Goal: Task Accomplishment & Management: Manage account settings

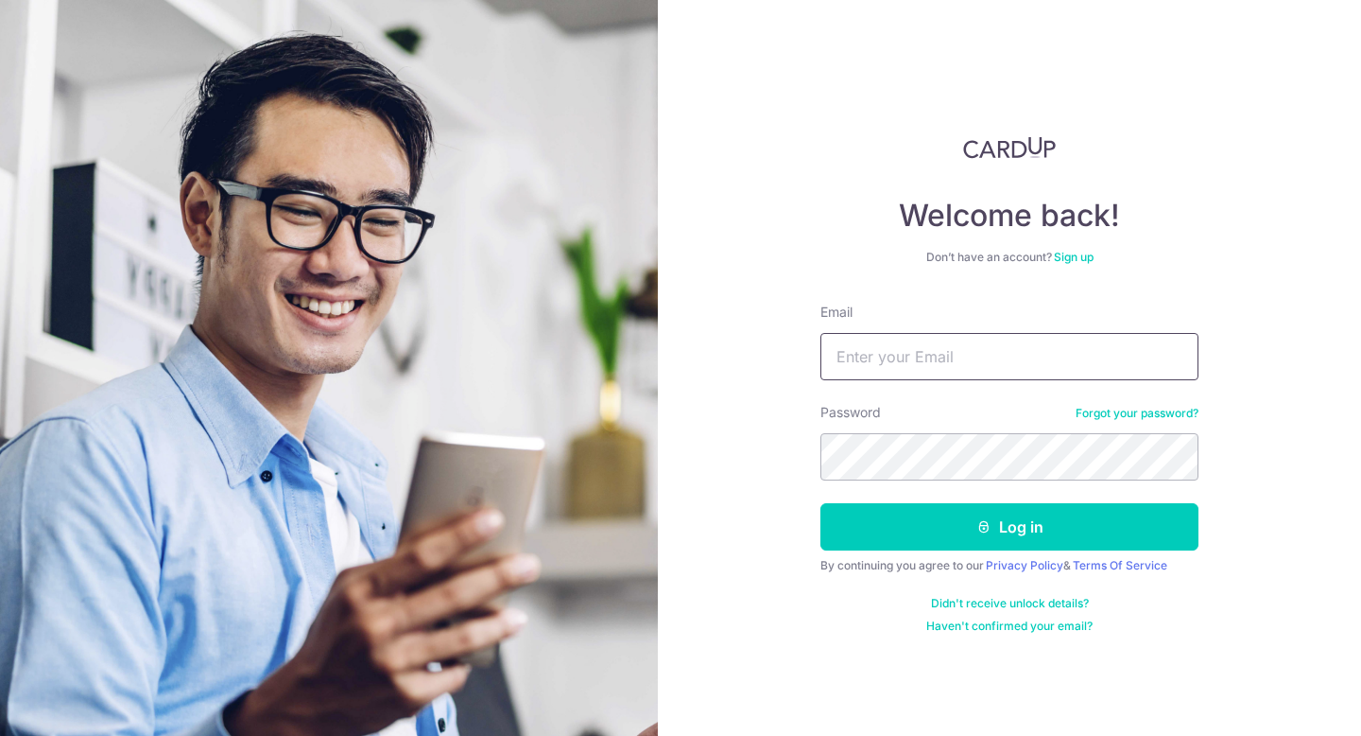
click at [895, 359] on input "Email" at bounding box center [1010, 356] width 378 height 47
type input "[EMAIL_ADDRESS][DOMAIN_NAME]"
click at [821, 503] on button "Log in" at bounding box center [1010, 526] width 378 height 47
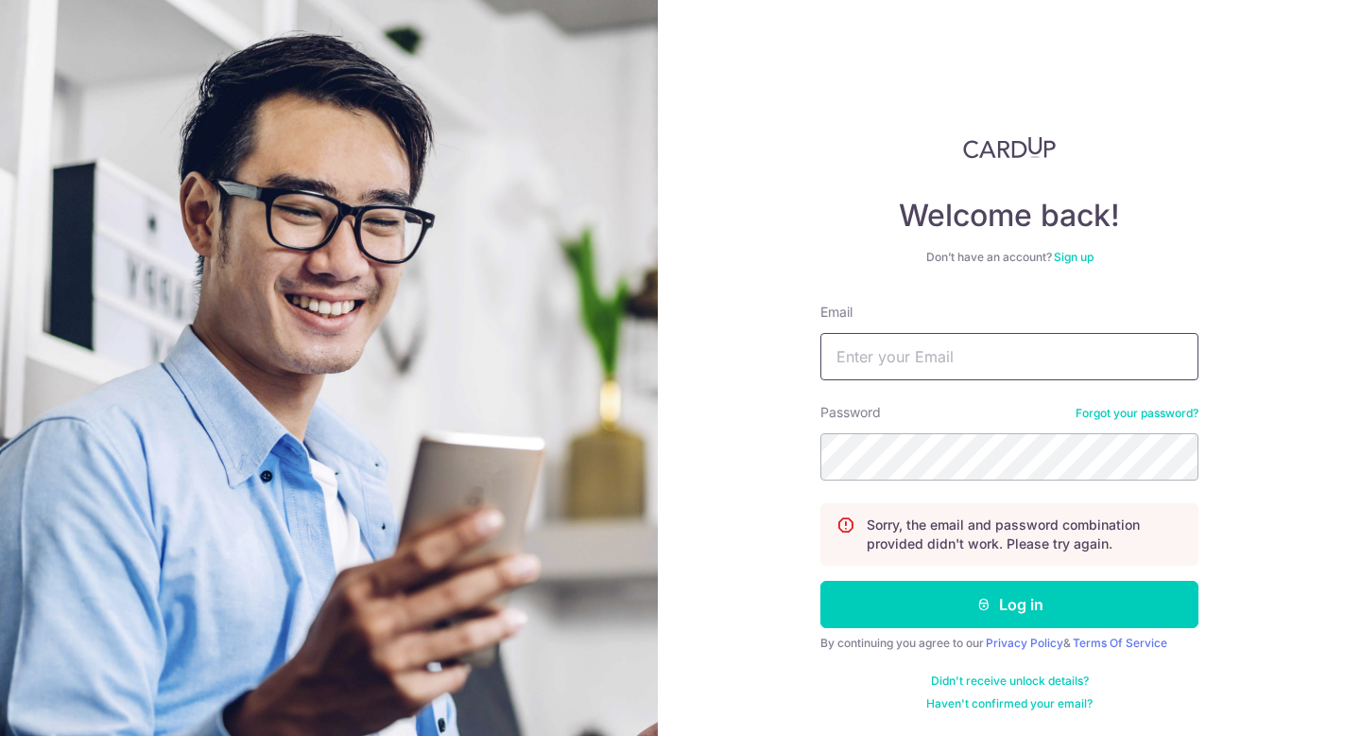
click at [938, 367] on input "Email" at bounding box center [1010, 356] width 378 height 47
type input "[EMAIL_ADDRESS][DOMAIN_NAME]"
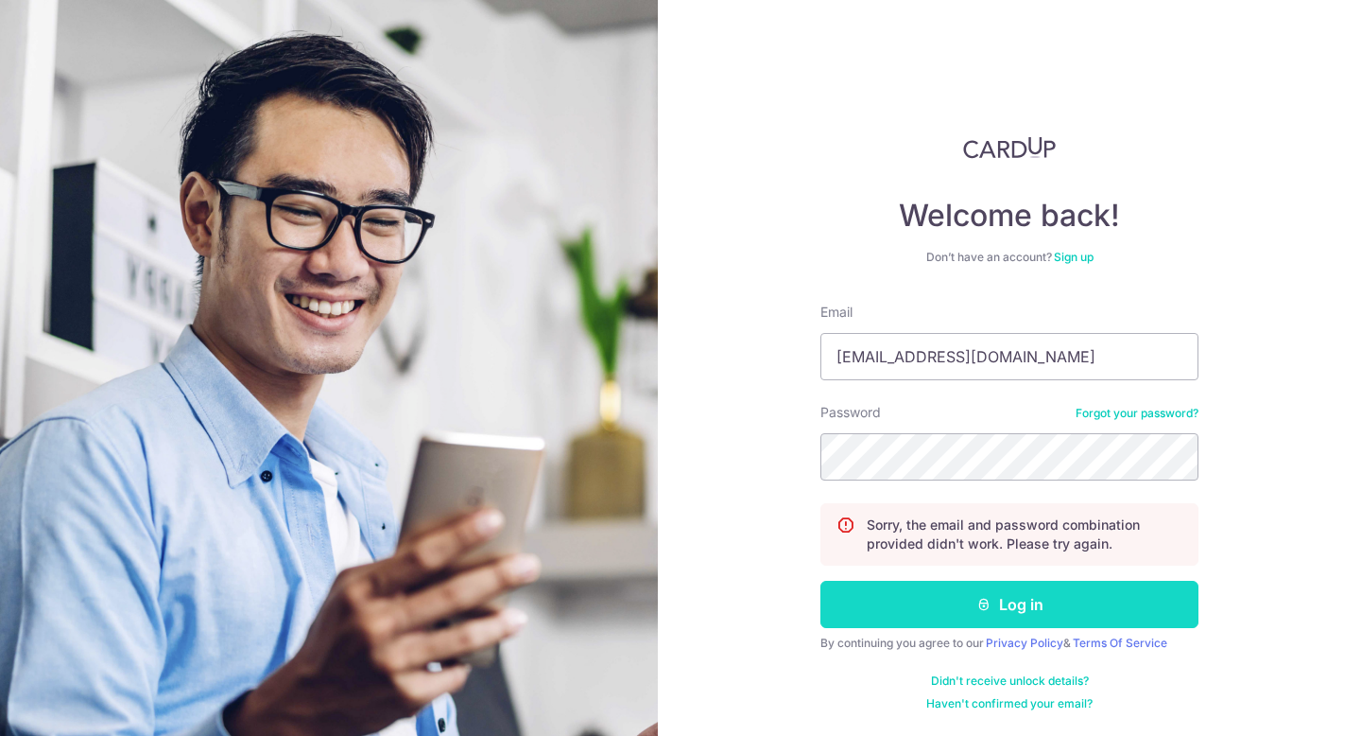
click at [932, 599] on button "Log in" at bounding box center [1010, 604] width 378 height 47
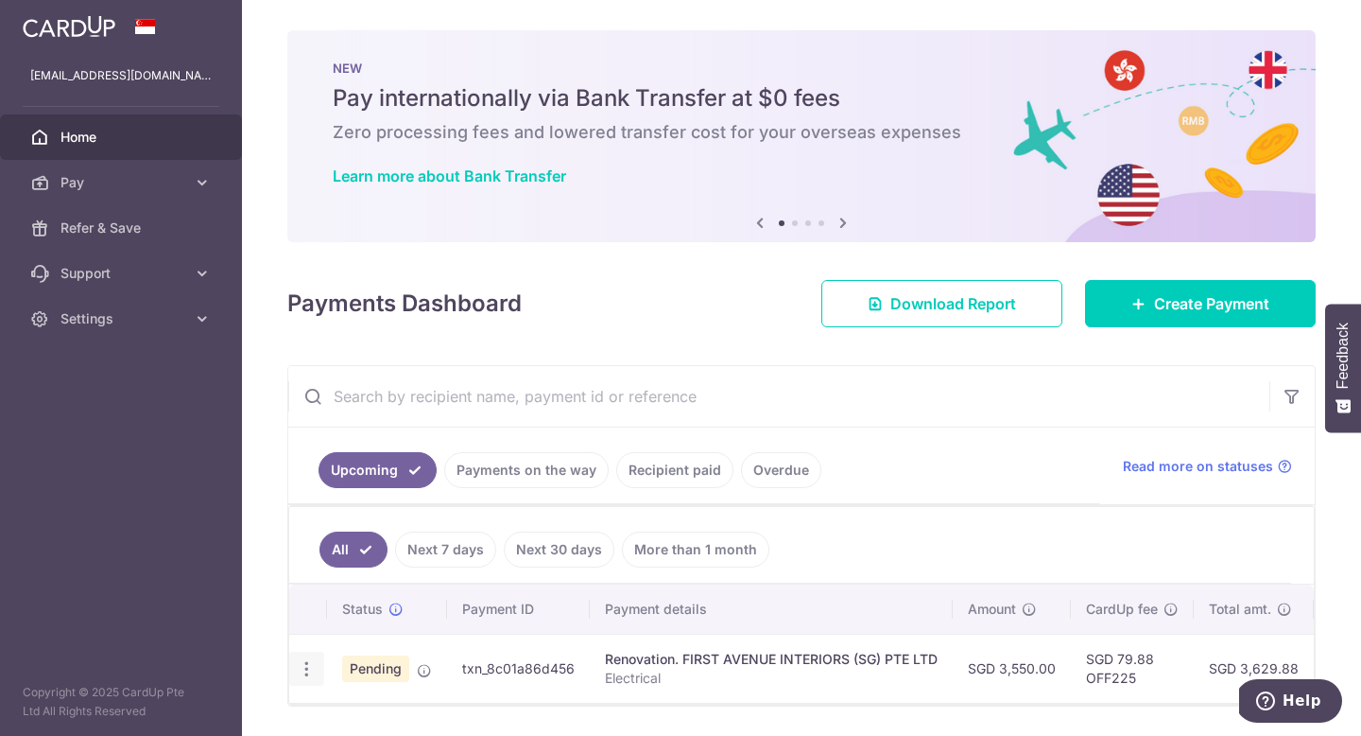
click at [300, 668] on icon "button" at bounding box center [307, 669] width 20 height 20
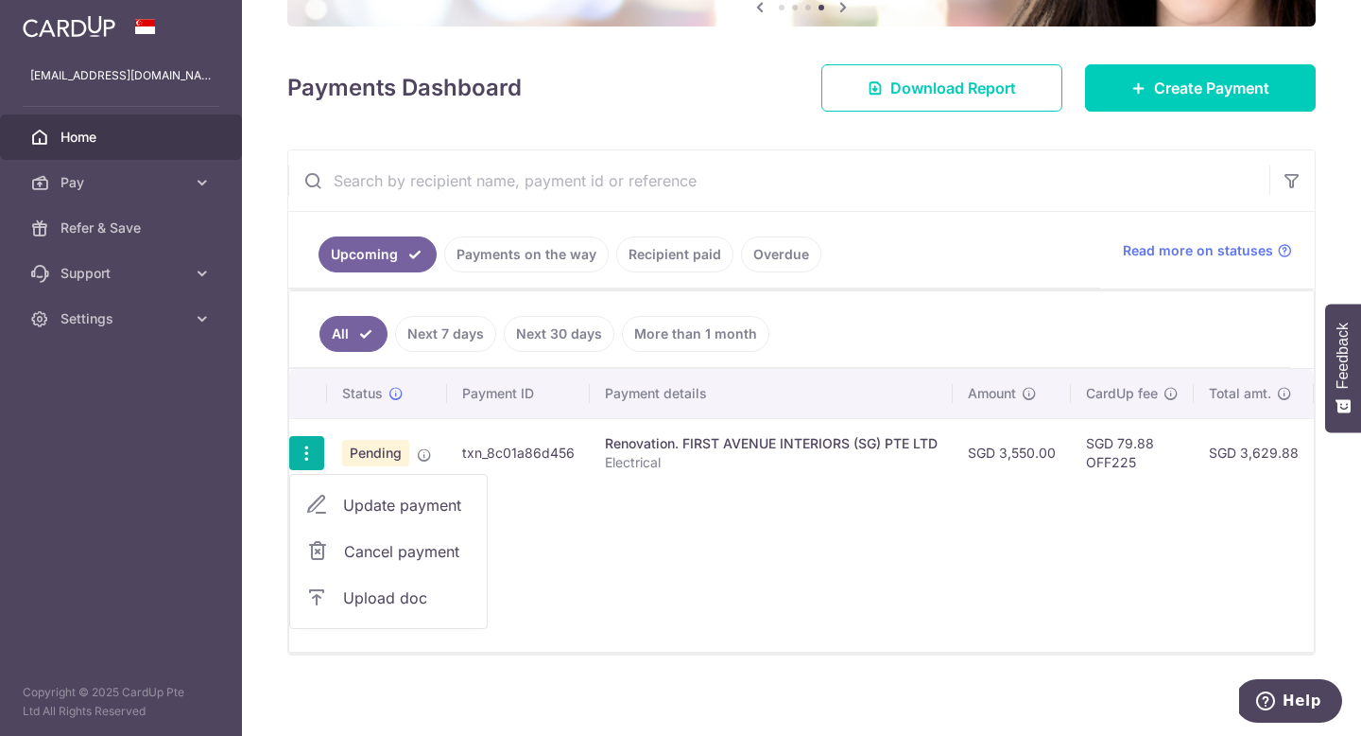
scroll to position [224, 0]
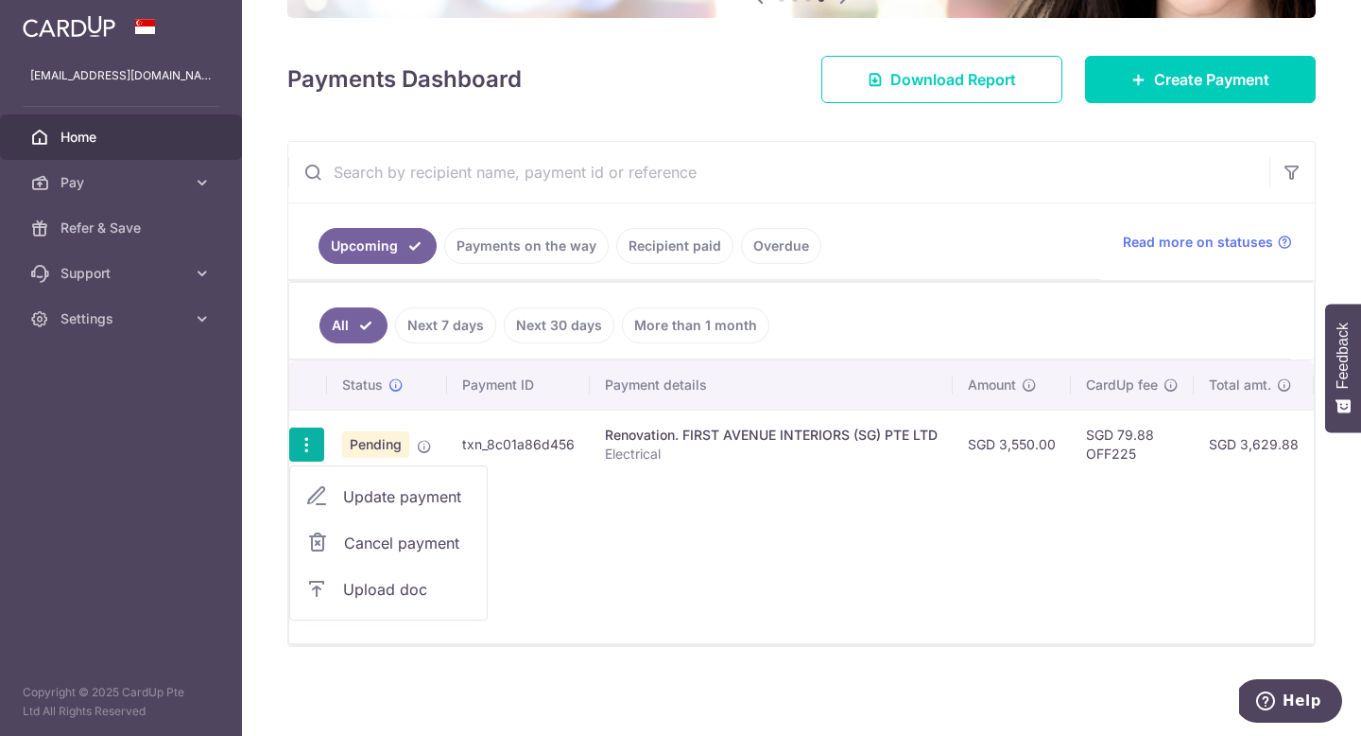
click at [411, 547] on span "Cancel payment" at bounding box center [407, 542] width 127 height 23
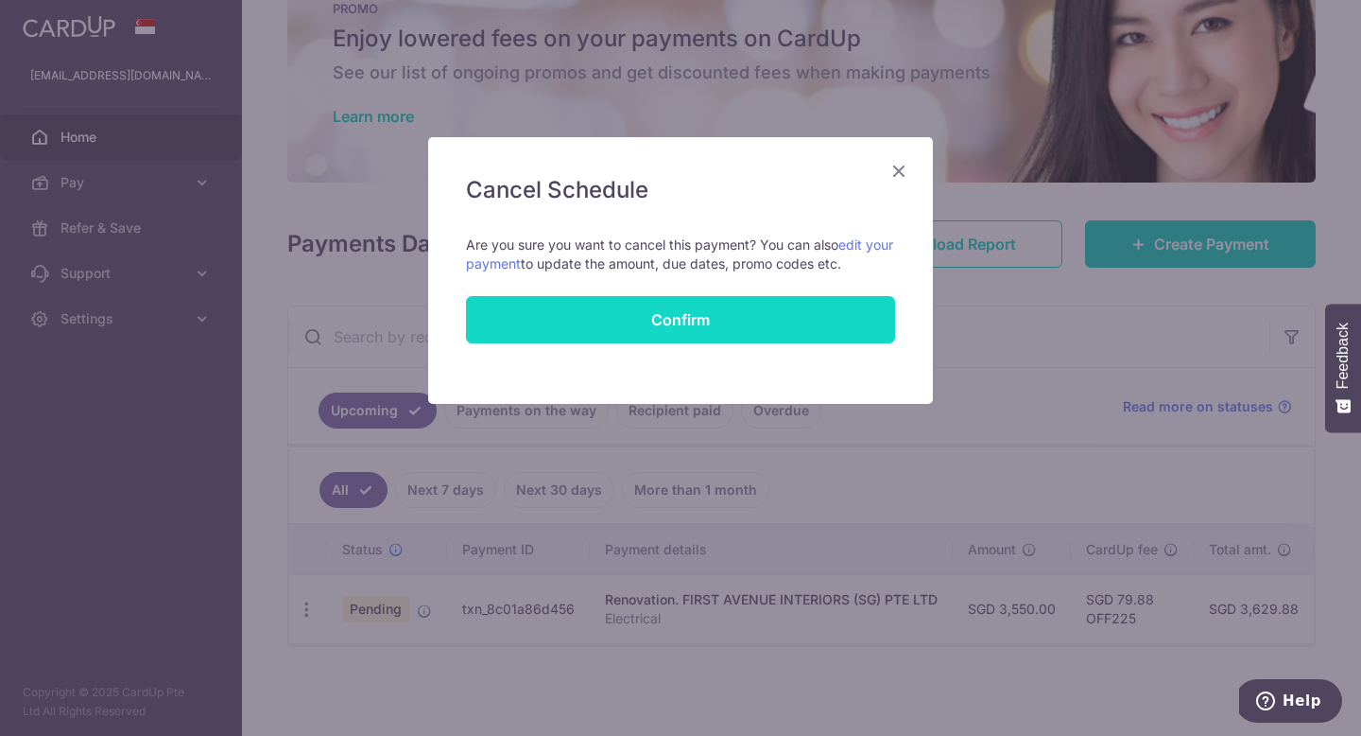
click at [704, 324] on button "Confirm" at bounding box center [680, 319] width 429 height 47
